Goal: Task Accomplishment & Management: Use online tool/utility

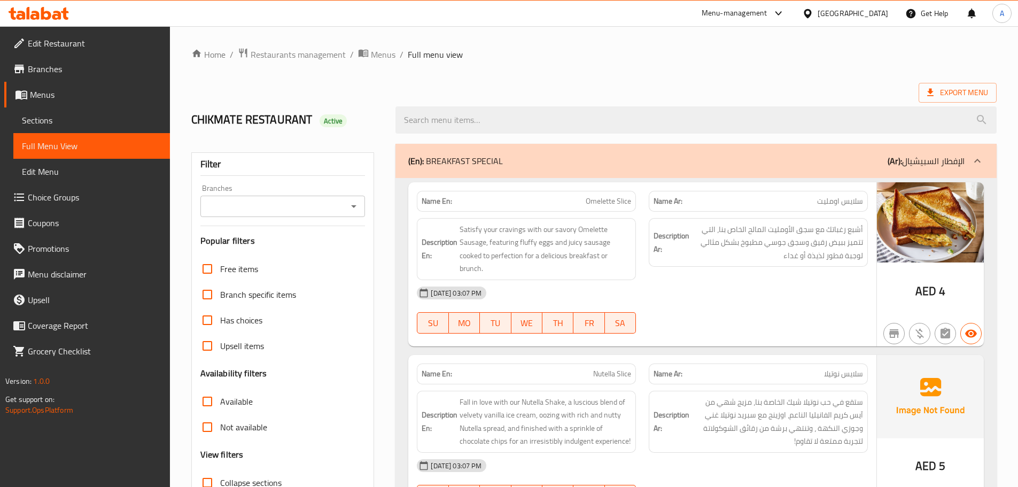
click at [828, 14] on div "United Arab Emirates" at bounding box center [853, 13] width 71 height 12
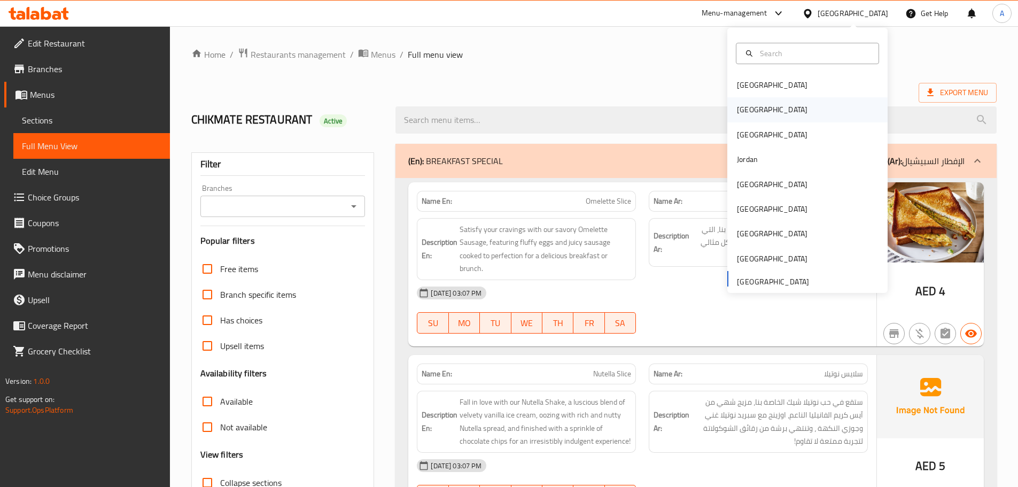
click at [778, 106] on div "Egypt" at bounding box center [807, 109] width 160 height 25
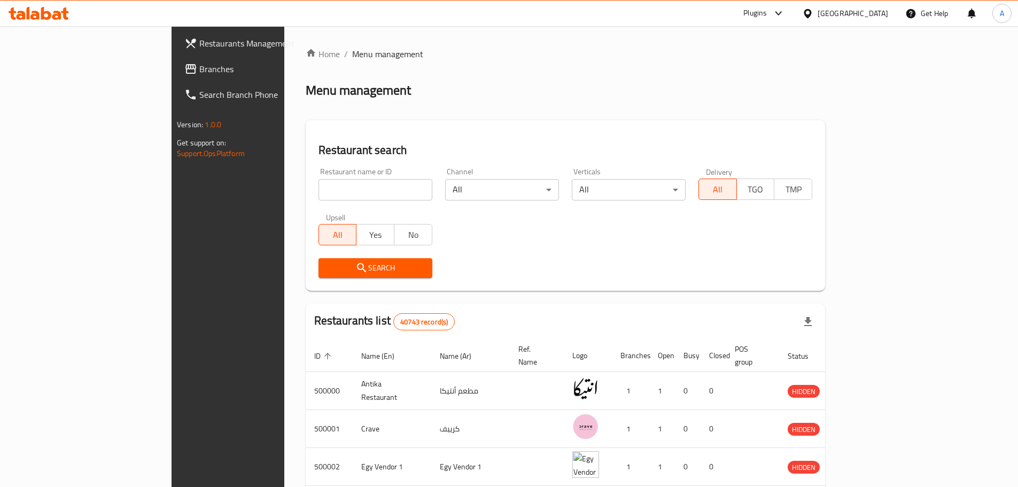
click at [199, 66] on span "Branches" at bounding box center [266, 69] width 134 height 13
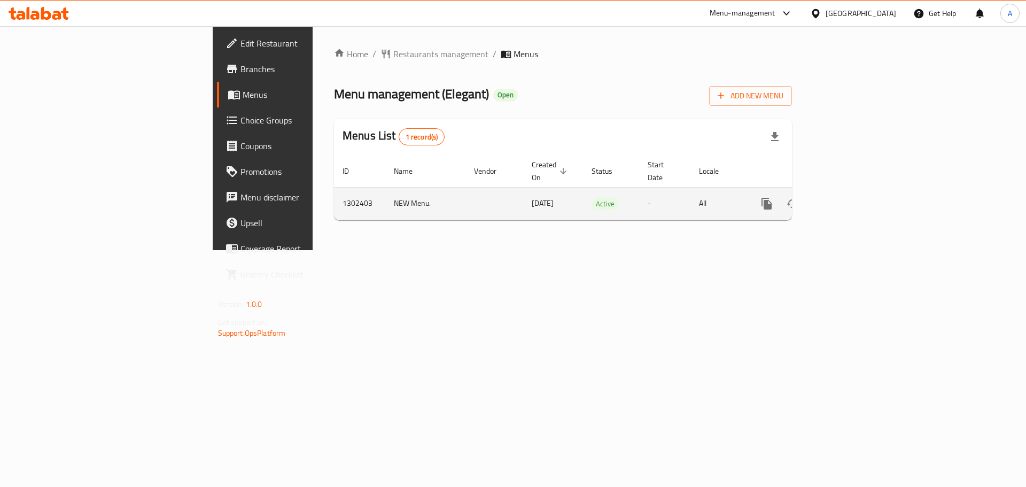
click at [850, 197] on icon "enhanced table" at bounding box center [843, 203] width 13 height 13
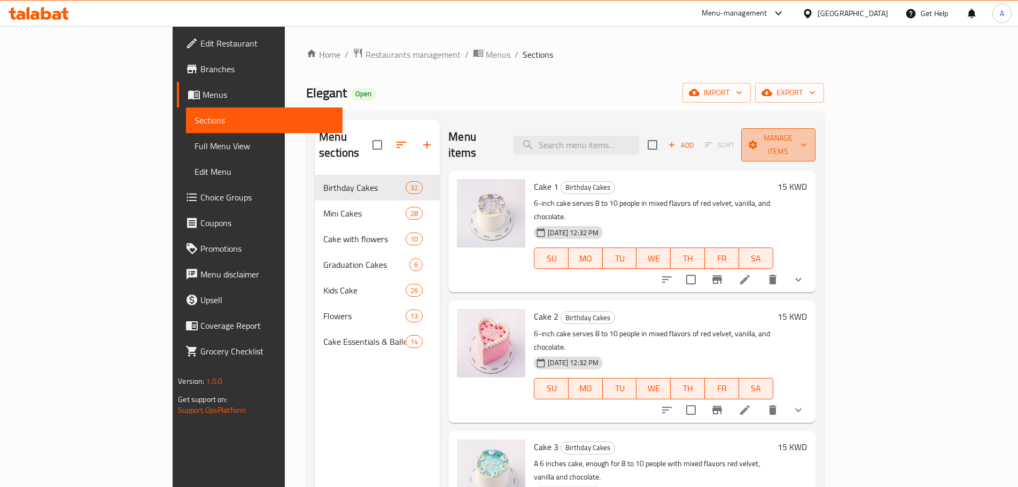
click at [806, 143] on span "Manage items" at bounding box center [778, 144] width 57 height 27
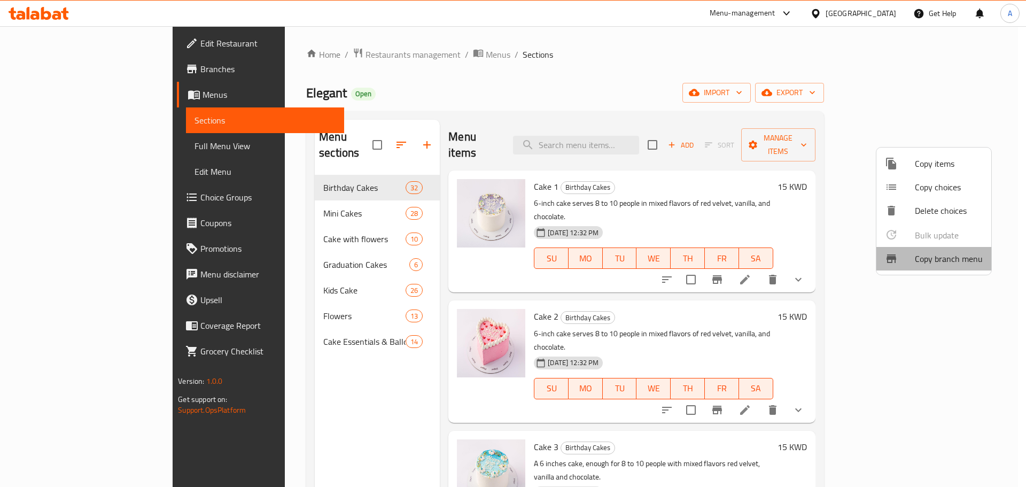
click at [936, 260] on span "Copy branch menu" at bounding box center [949, 258] width 68 height 13
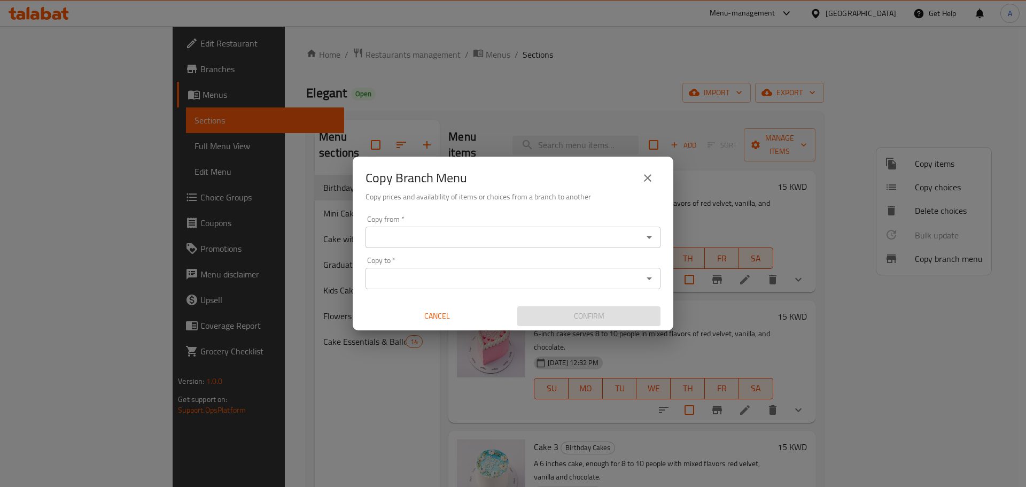
click at [439, 242] on input "Copy from   *" at bounding box center [504, 237] width 271 height 15
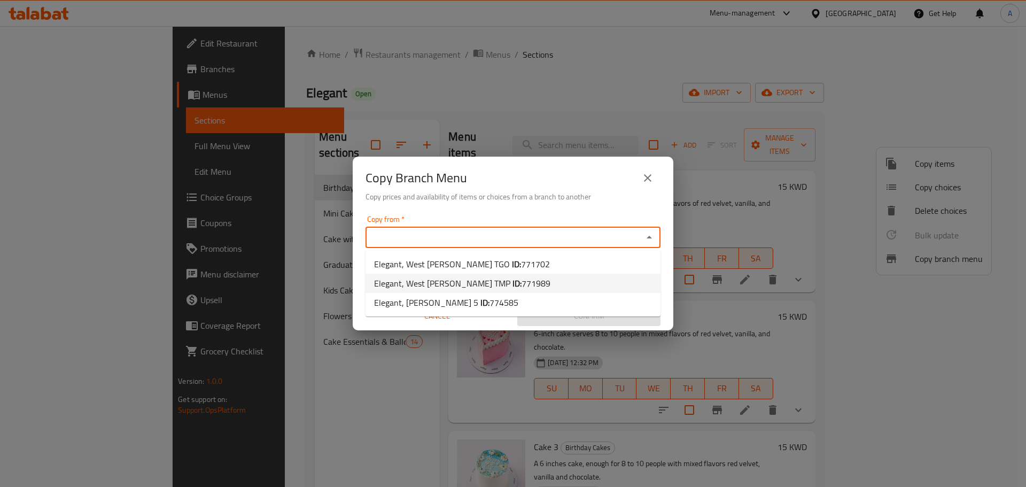
click at [453, 290] on span "Elegant, West [PERSON_NAME] TMP ID: 771989" at bounding box center [462, 283] width 176 height 13
type input "Elegant, West [PERSON_NAME] TMP"
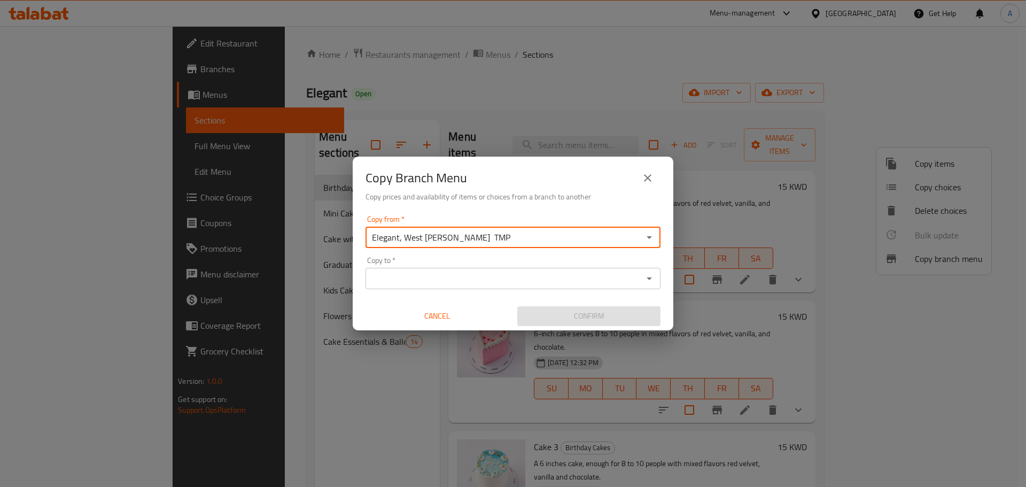
click at [508, 278] on input "Copy to   *" at bounding box center [504, 278] width 271 height 15
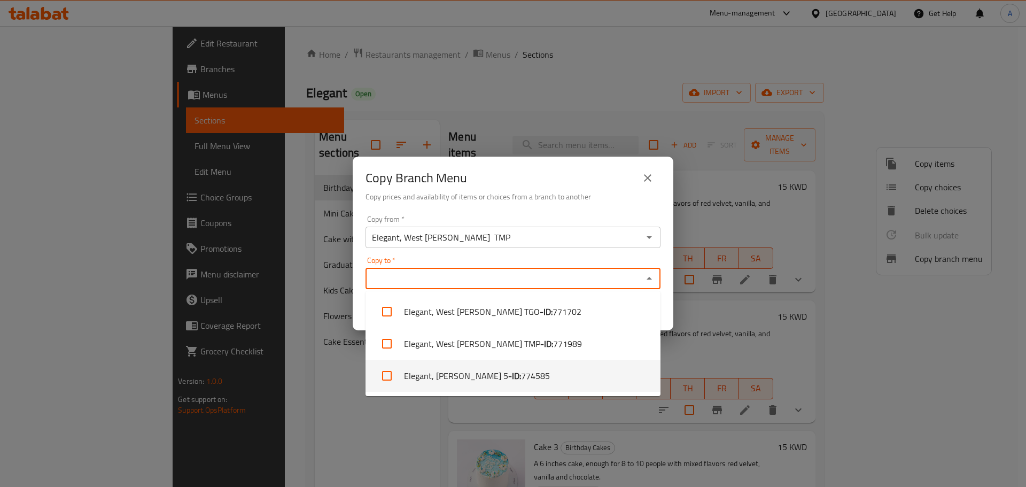
click at [459, 369] on li "Elegant, [PERSON_NAME] 5 - ID: 774585" at bounding box center [513, 376] width 295 height 32
checkbox input "true"
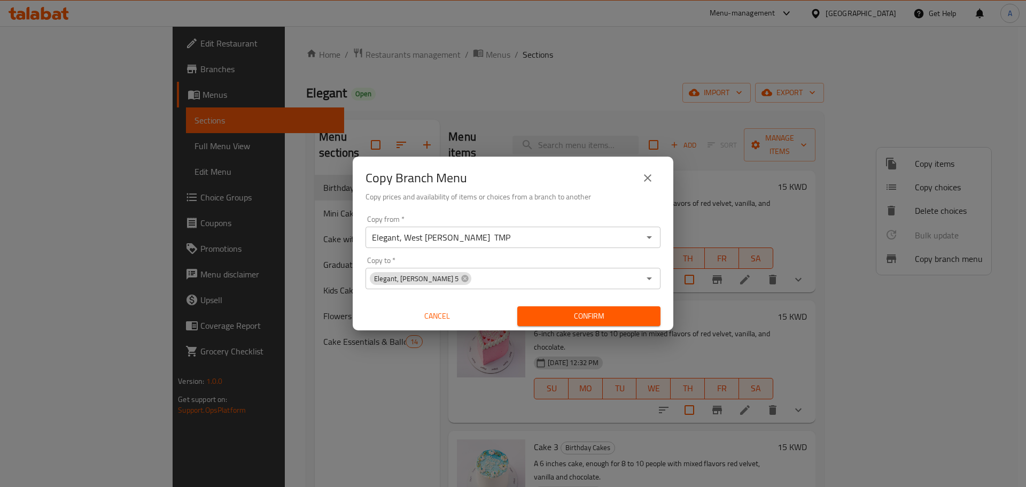
click at [704, 355] on div "Copy Branch Menu Copy prices and availability of items or choices from a branch…" at bounding box center [513, 243] width 1026 height 487
click at [615, 315] on span "Confirm" at bounding box center [589, 315] width 126 height 13
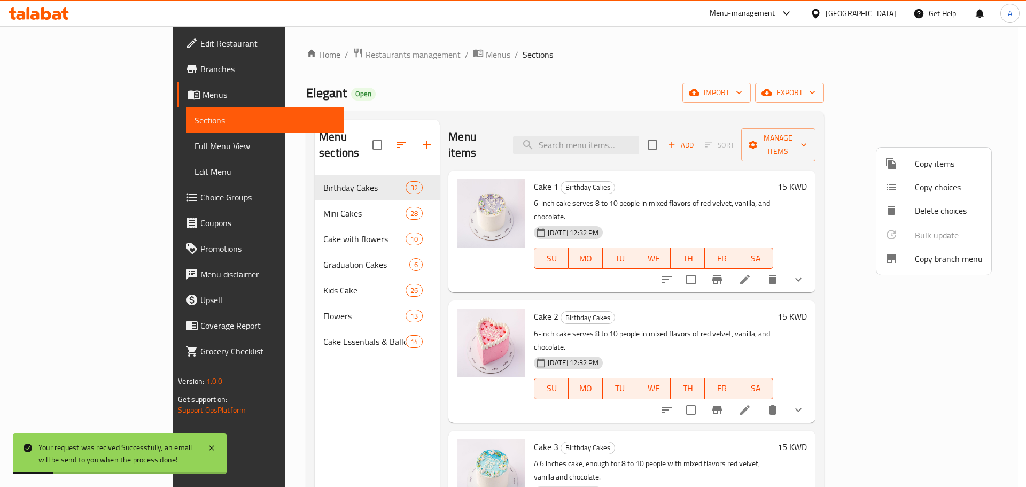
click at [66, 67] on div at bounding box center [513, 243] width 1026 height 487
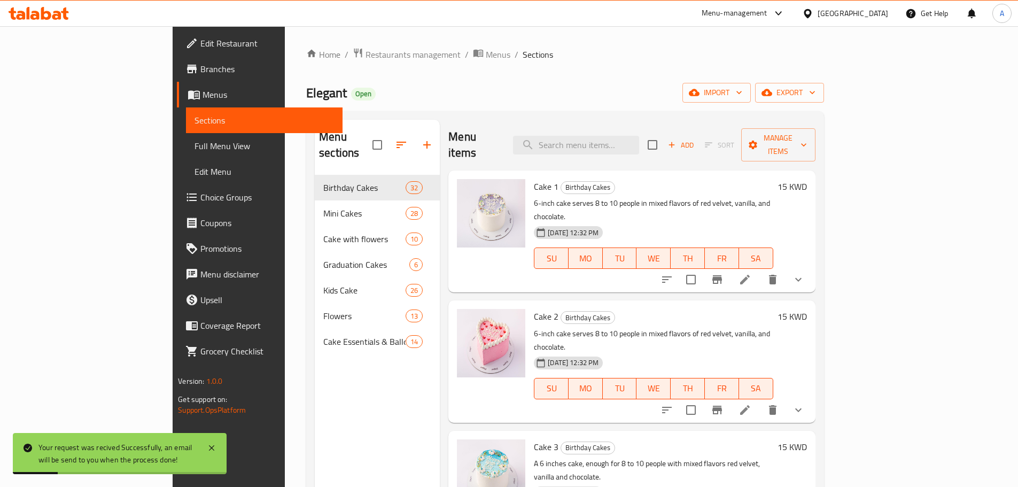
click at [200, 67] on span "Branches" at bounding box center [267, 69] width 134 height 13
